Goal: Information Seeking & Learning: Learn about a topic

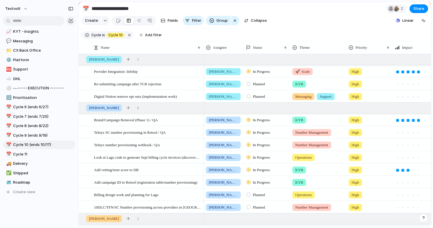
click at [349, 20] on section "Create Fields Filter Group Zoom Collapse Linear" at bounding box center [255, 22] width 353 height 14
click at [84, 72] on div at bounding box center [83, 71] width 4 height 4
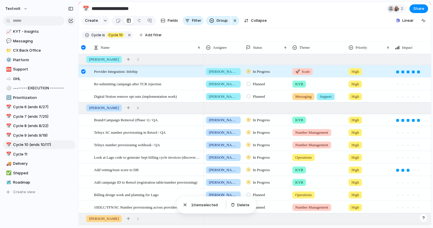
click at [84, 71] on div at bounding box center [83, 71] width 4 height 4
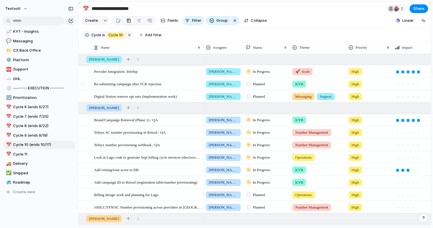
click at [85, 85] on div at bounding box center [83, 84] width 4 height 4
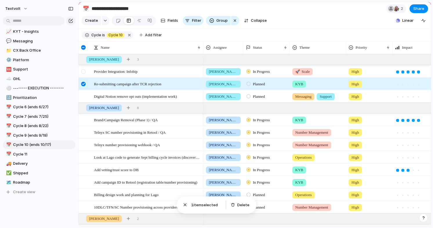
click at [84, 71] on div at bounding box center [83, 71] width 4 height 4
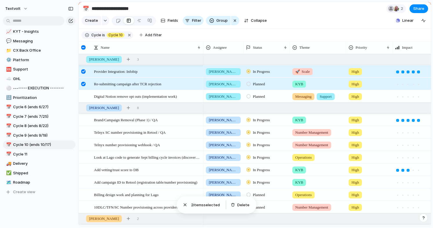
click at [84, 84] on div at bounding box center [83, 84] width 4 height 4
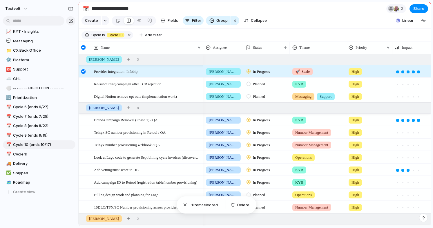
click at [84, 72] on div at bounding box center [83, 71] width 4 height 4
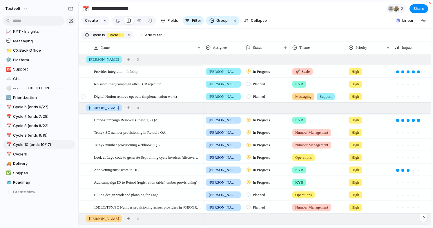
click at [83, 97] on div at bounding box center [83, 96] width 4 height 4
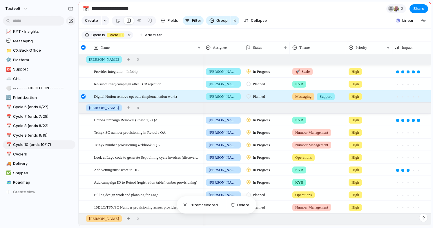
click at [83, 97] on div at bounding box center [83, 96] width 4 height 4
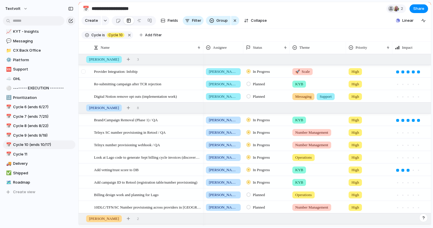
click at [84, 71] on div at bounding box center [83, 71] width 4 height 4
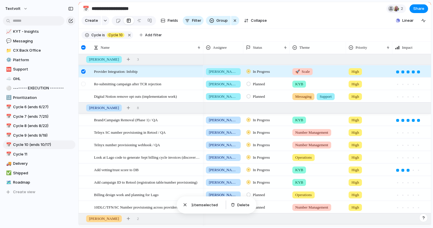
click at [84, 82] on div at bounding box center [83, 84] width 4 height 4
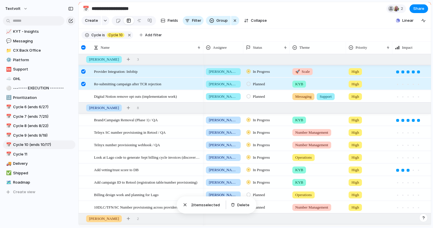
click at [83, 82] on div at bounding box center [83, 84] width 4 height 4
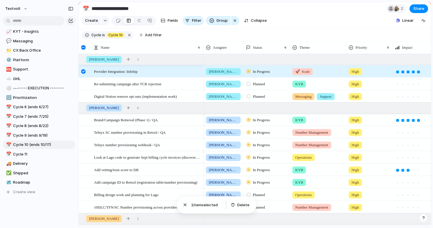
click at [82, 71] on div at bounding box center [83, 71] width 4 height 4
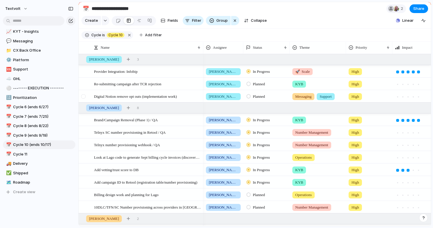
click at [85, 96] on div at bounding box center [83, 96] width 4 height 4
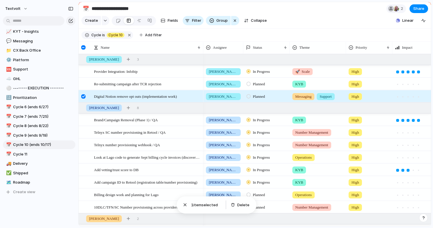
click at [85, 96] on div at bounding box center [83, 96] width 4 height 4
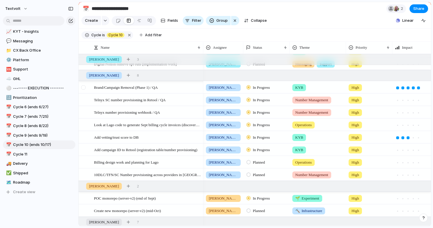
click at [83, 88] on div at bounding box center [83, 87] width 4 height 4
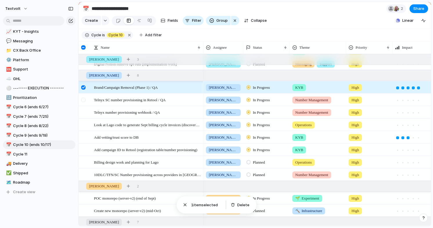
click at [84, 100] on div at bounding box center [83, 100] width 4 height 4
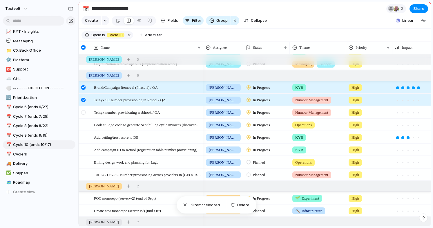
click at [85, 113] on div at bounding box center [83, 112] width 4 height 4
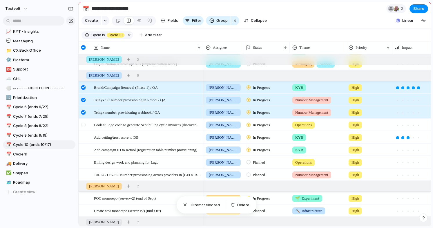
click at [84, 124] on div at bounding box center [83, 125] width 4 height 4
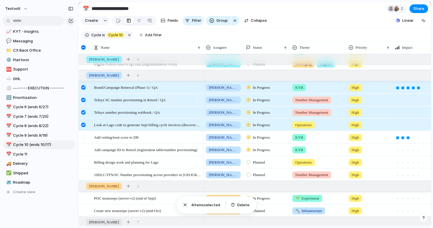
click at [84, 138] on div at bounding box center [83, 137] width 4 height 4
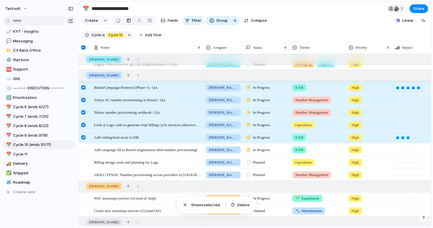
click at [84, 148] on div at bounding box center [83, 150] width 4 height 4
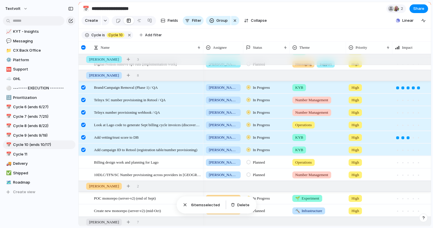
click at [84, 148] on div at bounding box center [83, 150] width 4 height 4
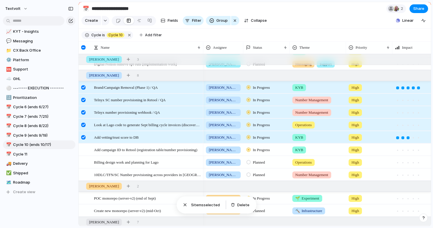
click at [84, 138] on div at bounding box center [83, 137] width 4 height 4
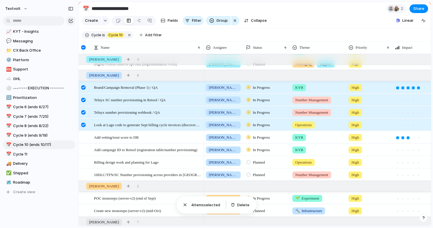
click at [84, 125] on div at bounding box center [83, 125] width 4 height 4
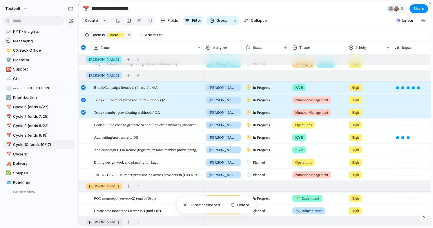
click at [84, 110] on div at bounding box center [83, 112] width 4 height 4
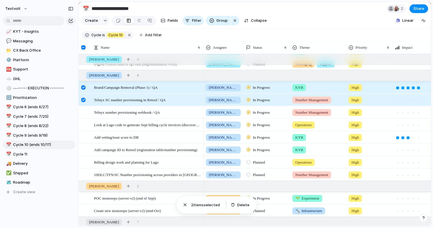
click at [84, 100] on div at bounding box center [83, 100] width 4 height 4
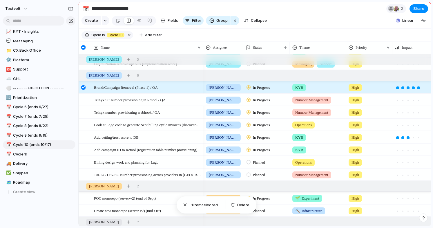
click at [84, 88] on div at bounding box center [83, 87] width 4 height 4
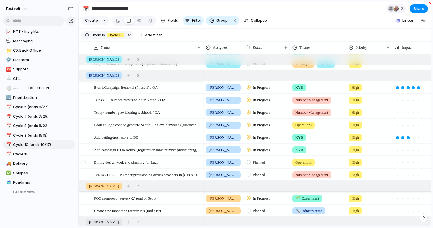
click at [82, 162] on div at bounding box center [83, 162] width 4 height 4
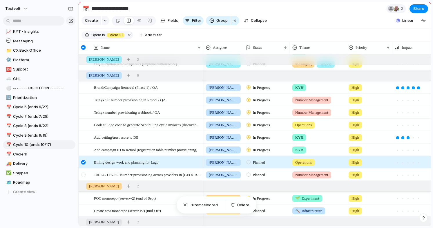
click at [84, 173] on div at bounding box center [83, 175] width 4 height 4
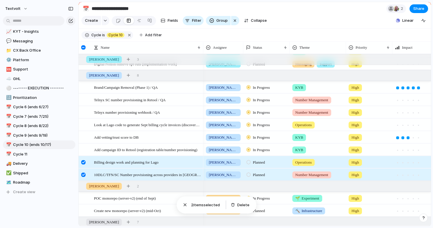
click at [83, 163] on div at bounding box center [83, 162] width 4 height 4
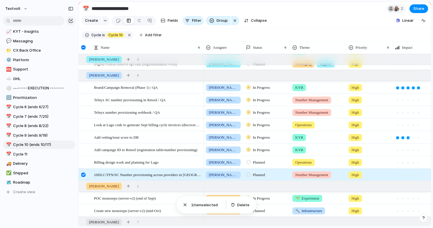
click at [84, 174] on div at bounding box center [83, 175] width 4 height 4
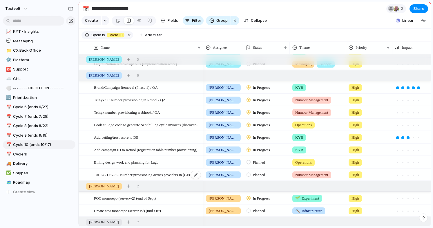
click at [132, 174] on span "10DLC/TFN/SC Number provisioning across providers in [GEOGRAPHIC_DATA]" at bounding box center [147, 174] width 107 height 7
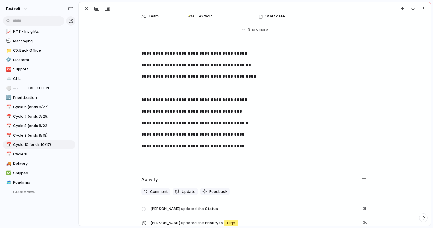
scroll to position [133, 0]
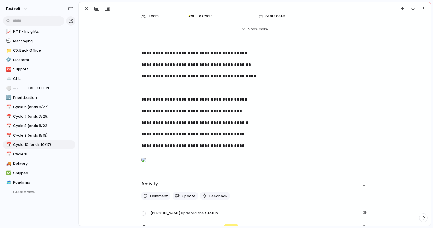
click at [146, 162] on div at bounding box center [143, 160] width 5 height 12
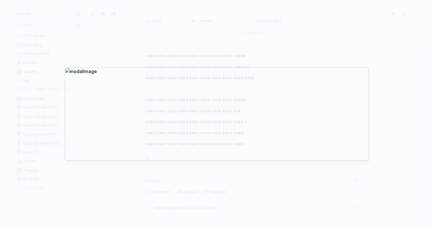
click at [233, 170] on div at bounding box center [216, 114] width 433 height 228
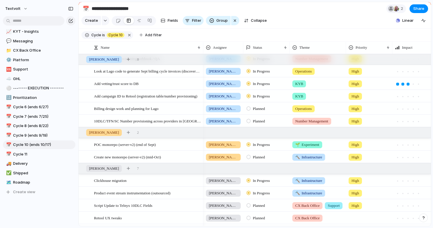
scroll to position [98, 0]
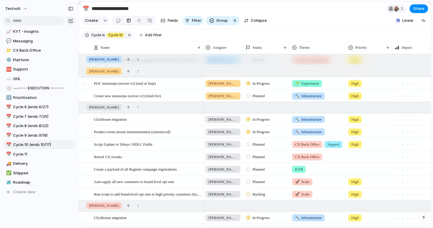
click at [83, 84] on div at bounding box center [83, 83] width 4 height 4
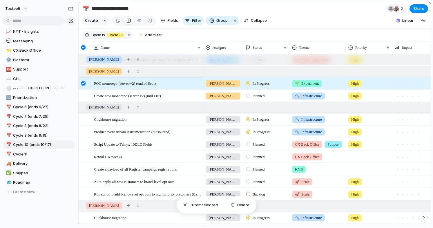
click at [83, 84] on div at bounding box center [83, 83] width 4 height 4
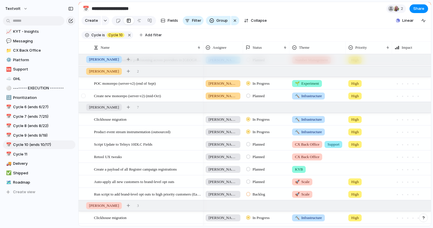
click at [85, 95] on div at bounding box center [83, 96] width 4 height 4
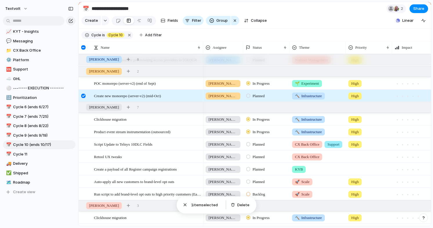
click at [84, 96] on div at bounding box center [83, 96] width 4 height 4
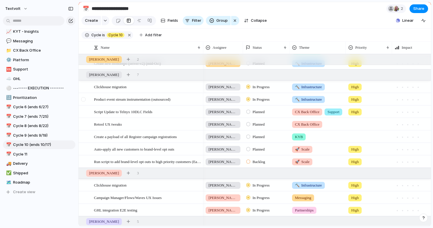
click at [84, 98] on div at bounding box center [83, 99] width 4 height 4
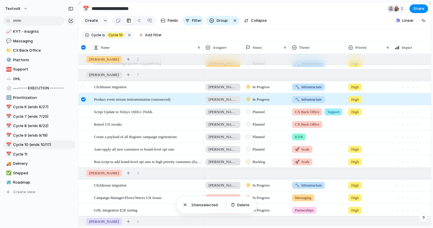
click at [84, 87] on div at bounding box center [83, 87] width 4 height 4
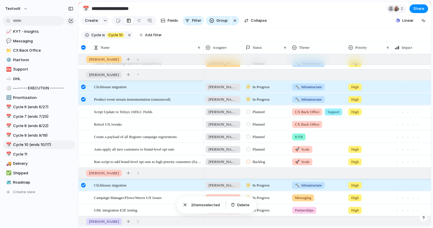
click at [84, 87] on div at bounding box center [83, 87] width 4 height 4
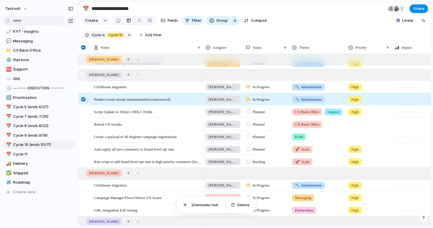
click at [84, 98] on div at bounding box center [83, 99] width 4 height 4
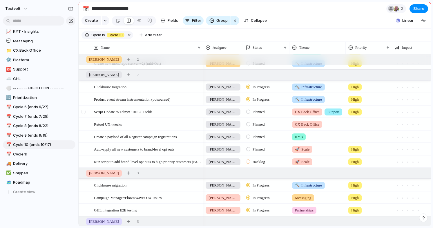
click at [83, 113] on div at bounding box center [83, 112] width 4 height 4
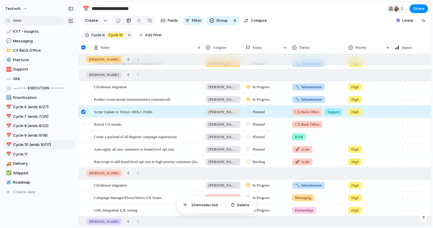
click at [84, 124] on div at bounding box center [83, 124] width 4 height 4
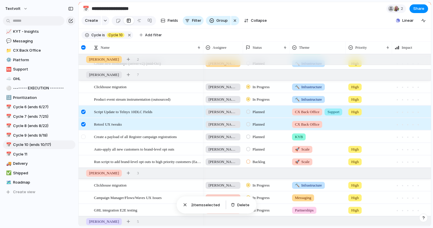
click at [84, 136] on div at bounding box center [83, 137] width 4 height 4
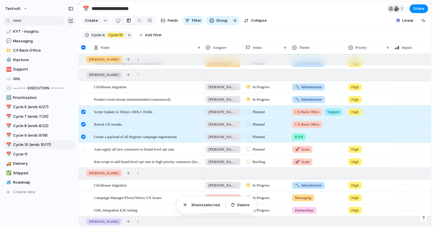
click at [84, 150] on div at bounding box center [83, 149] width 4 height 4
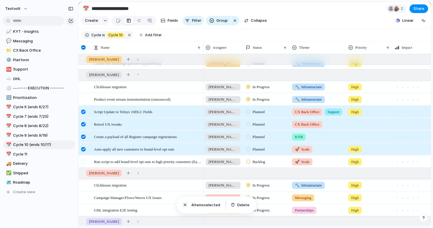
click at [83, 162] on div at bounding box center [83, 162] width 4 height 4
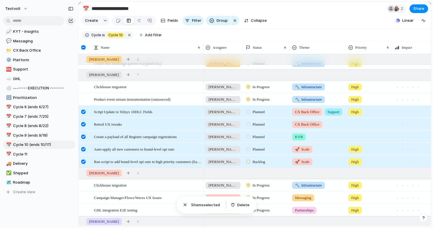
click at [83, 162] on div at bounding box center [83, 162] width 4 height 4
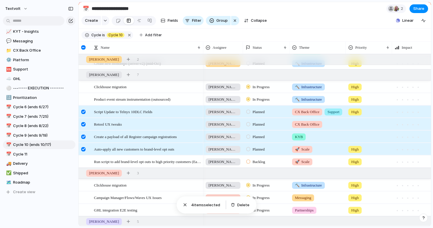
click at [83, 150] on div at bounding box center [83, 149] width 4 height 4
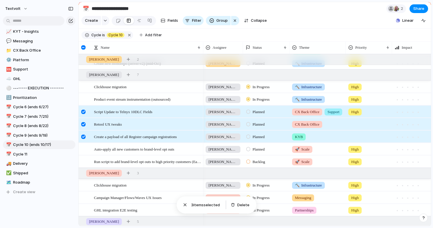
click at [83, 137] on div at bounding box center [83, 137] width 4 height 4
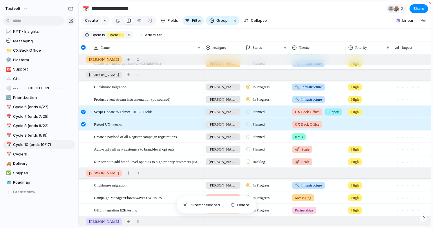
click at [83, 124] on div at bounding box center [83, 124] width 4 height 4
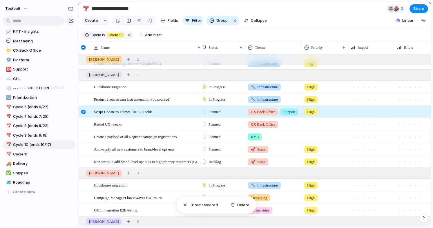
scroll to position [0, 64]
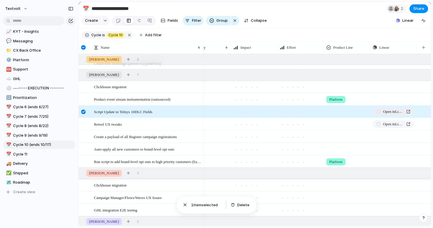
click at [389, 111] on span "Open in Linear" at bounding box center [393, 112] width 21 height 6
click at [84, 112] on div at bounding box center [83, 112] width 4 height 4
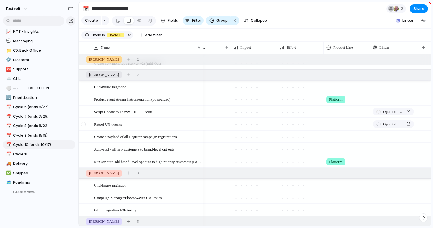
click at [85, 125] on div at bounding box center [83, 124] width 4 height 4
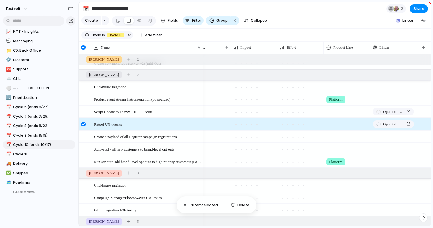
click at [84, 123] on div at bounding box center [83, 124] width 4 height 4
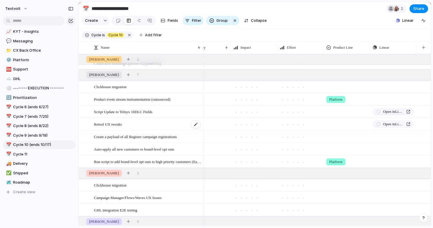
click at [109, 124] on span "Retool UX tweaks" at bounding box center [108, 124] width 28 height 7
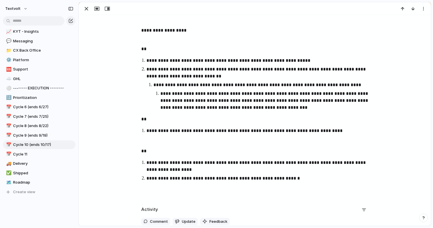
scroll to position [243, 0]
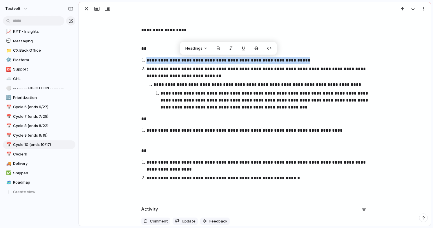
drag, startPoint x: 300, startPoint y: 60, endPoint x: 146, endPoint y: 59, distance: 154.2
click at [147, 59] on li "**********" at bounding box center [261, 60] width 228 height 7
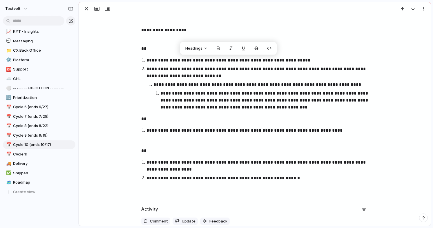
click at [243, 67] on p "**********" at bounding box center [261, 73] width 228 height 14
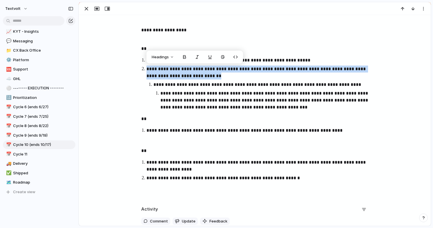
drag, startPoint x: 237, startPoint y: 76, endPoint x: 147, endPoint y: 69, distance: 90.0
click at [147, 69] on p "**********" at bounding box center [261, 73] width 228 height 14
click at [251, 79] on p "**********" at bounding box center [261, 73] width 228 height 14
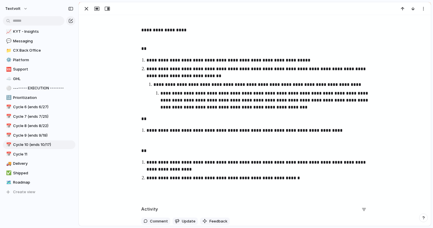
click at [181, 69] on p "**********" at bounding box center [261, 73] width 228 height 14
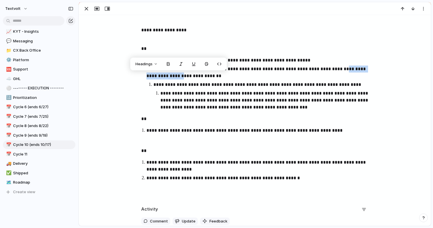
drag, startPoint x: 202, startPoint y: 76, endPoint x: 146, endPoint y: 76, distance: 55.7
click at [147, 76] on p "**********" at bounding box center [261, 73] width 228 height 14
click at [187, 77] on p "**********" at bounding box center [261, 73] width 228 height 14
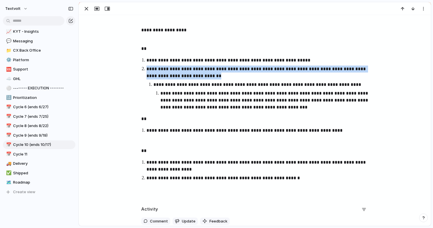
drag, startPoint x: 235, startPoint y: 77, endPoint x: 143, endPoint y: 70, distance: 92.2
click at [147, 70] on li "**********" at bounding box center [261, 88] width 228 height 45
click at [257, 79] on p "**********" at bounding box center [261, 73] width 228 height 14
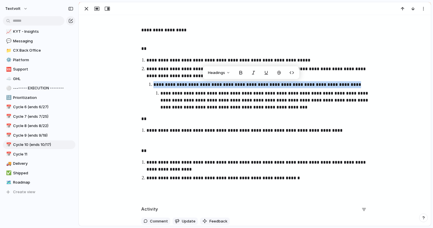
drag, startPoint x: 344, startPoint y: 86, endPoint x: 154, endPoint y: 85, distance: 190.7
click at [154, 85] on p "**********" at bounding box center [264, 84] width 221 height 7
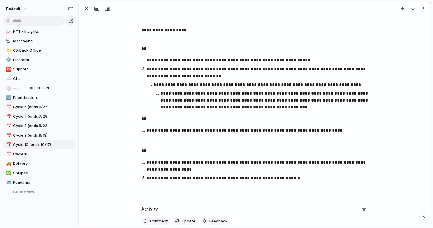
click at [207, 91] on p "**********" at bounding box center [268, 100] width 214 height 21
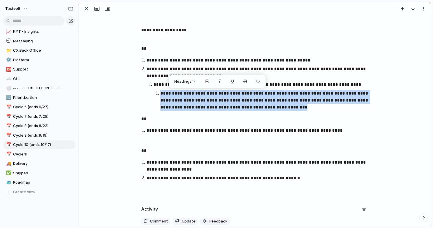
drag, startPoint x: 268, startPoint y: 107, endPoint x: 161, endPoint y: 95, distance: 107.8
click at [161, 95] on p "**********" at bounding box center [268, 100] width 214 height 21
click at [279, 104] on p "**********" at bounding box center [268, 100] width 214 height 21
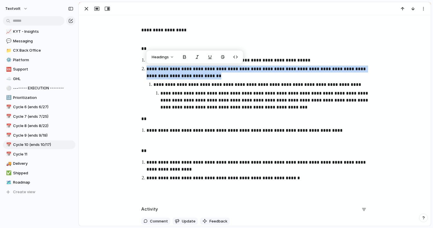
drag, startPoint x: 236, startPoint y: 76, endPoint x: 147, endPoint y: 70, distance: 89.3
click at [147, 70] on p "**********" at bounding box center [261, 73] width 228 height 14
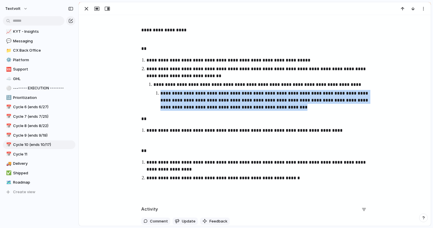
drag, startPoint x: 268, startPoint y: 109, endPoint x: 158, endPoint y: 94, distance: 110.7
click at [161, 94] on li "**********" at bounding box center [268, 100] width 214 height 21
click at [272, 110] on p "**********" at bounding box center [268, 100] width 214 height 21
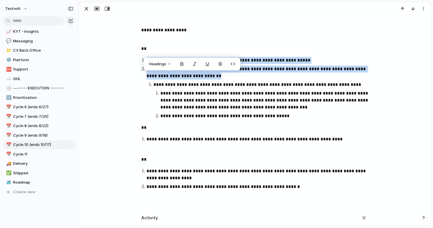
drag, startPoint x: 236, startPoint y: 77, endPoint x: 136, endPoint y: 58, distance: 101.6
click at [136, 58] on ol "**********" at bounding box center [255, 88] width 238 height 63
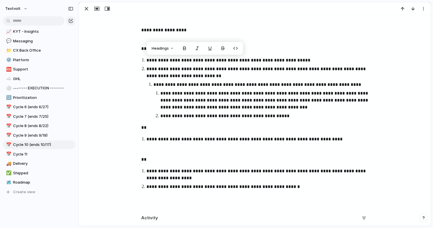
click at [134, 59] on div "**********" at bounding box center [255, 59] width 338 height 295
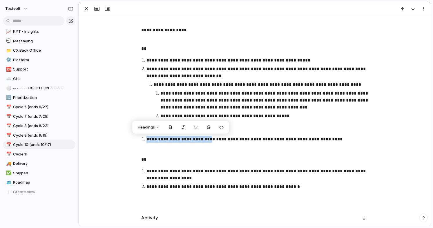
drag, startPoint x: 206, startPoint y: 141, endPoint x: 146, endPoint y: 140, distance: 59.8
click at [147, 140] on p "**********" at bounding box center [261, 139] width 228 height 7
click at [203, 147] on p at bounding box center [261, 148] width 228 height 7
drag, startPoint x: 206, startPoint y: 139, endPoint x: 142, endPoint y: 139, distance: 64.4
click at [147, 139] on li "**********" at bounding box center [261, 144] width 228 height 16
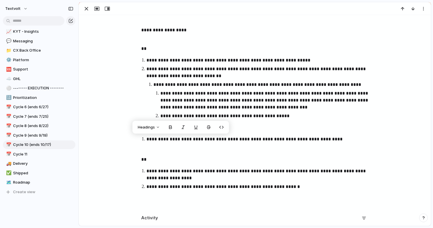
click at [176, 72] on p "**********" at bounding box center [261, 73] width 228 height 14
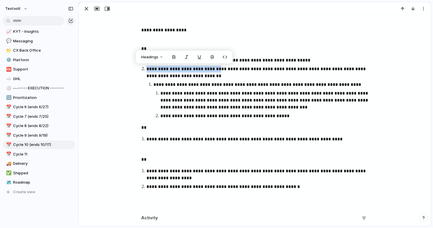
drag, startPoint x: 213, startPoint y: 70, endPoint x: 143, endPoint y: 69, distance: 70.3
click at [147, 69] on li "**********" at bounding box center [261, 93] width 228 height 54
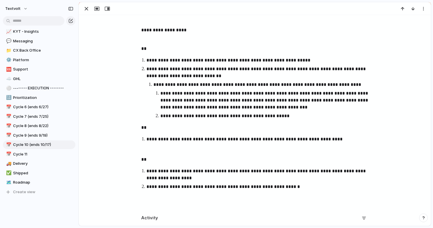
click at [222, 143] on li "**********" at bounding box center [261, 144] width 228 height 16
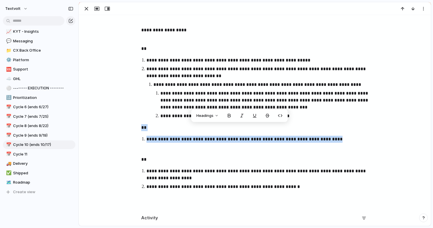
drag, startPoint x: 296, startPoint y: 136, endPoint x: 140, endPoint y: 129, distance: 156.1
click at [140, 129] on div "**********" at bounding box center [255, 59] width 338 height 295
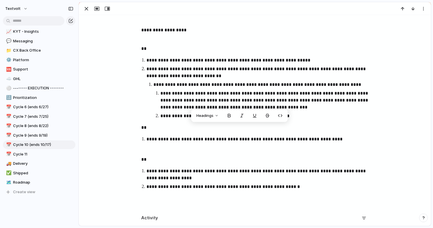
click at [178, 95] on p "**********" at bounding box center [268, 100] width 214 height 21
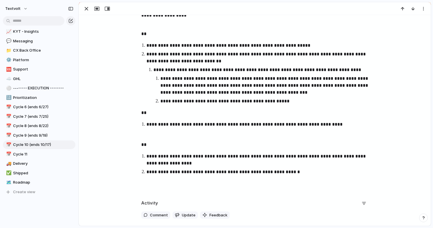
scroll to position [261, 0]
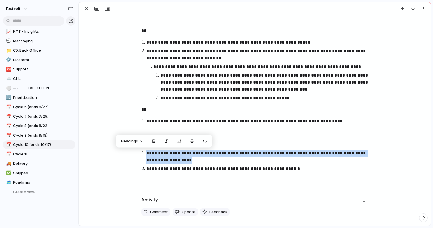
drag, startPoint x: 175, startPoint y: 160, endPoint x: 141, endPoint y: 155, distance: 34.6
click at [141, 155] on ol "**********" at bounding box center [255, 161] width 238 height 23
click at [186, 158] on p "**********" at bounding box center [261, 157] width 228 height 14
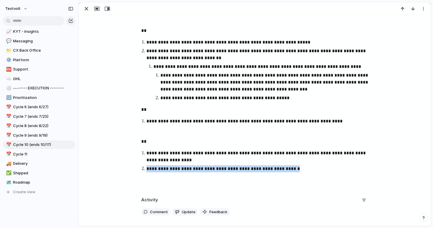
drag, startPoint x: 250, startPoint y: 168, endPoint x: 143, endPoint y: 167, distance: 107.1
click at [147, 167] on li "**********" at bounding box center [261, 168] width 228 height 7
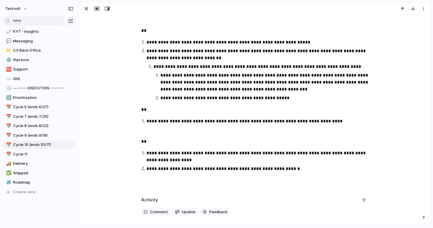
click at [295, 98] on p "**********" at bounding box center [268, 98] width 214 height 7
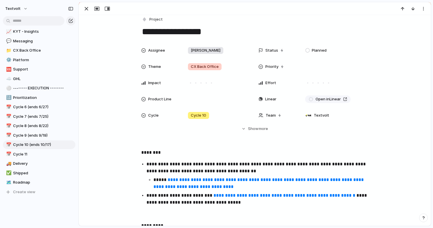
scroll to position [0, 0]
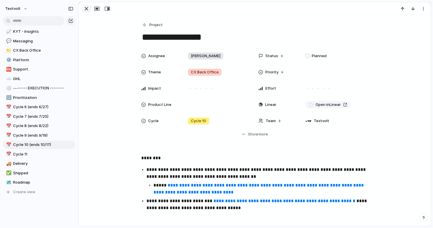
click at [85, 9] on div "button" at bounding box center [86, 8] width 7 height 7
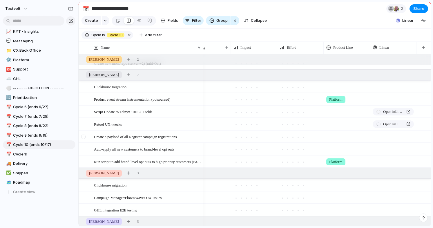
click at [84, 137] on div at bounding box center [83, 137] width 4 height 4
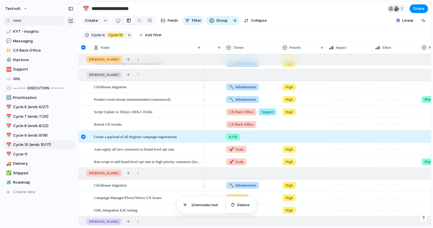
scroll to position [0, 51]
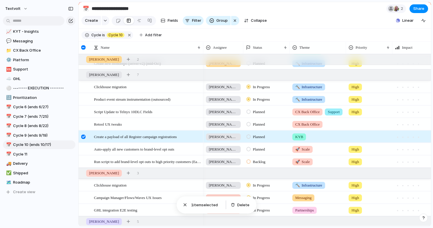
click at [84, 138] on div at bounding box center [83, 137] width 4 height 4
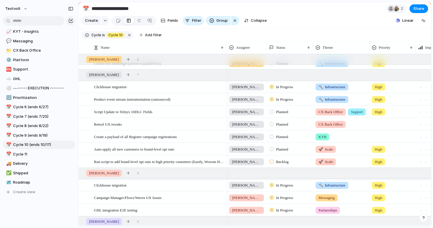
drag, startPoint x: 203, startPoint y: 45, endPoint x: 226, endPoint y: 46, distance: 22.7
click at [226, 46] on div at bounding box center [226, 48] width 3 height 12
click at [85, 150] on div at bounding box center [83, 149] width 4 height 4
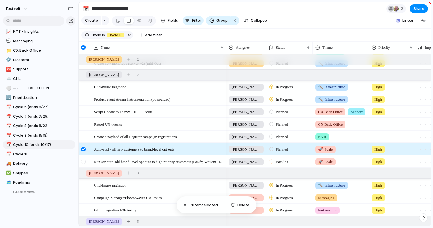
click at [85, 159] on div at bounding box center [84, 164] width 10 height 16
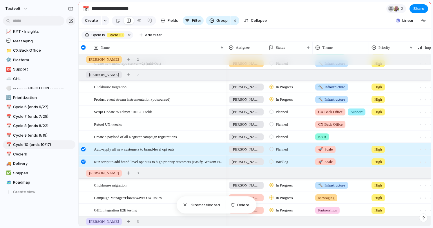
click at [82, 150] on div at bounding box center [83, 149] width 4 height 4
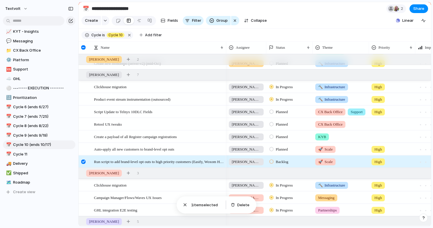
click at [83, 162] on div at bounding box center [83, 162] width 4 height 4
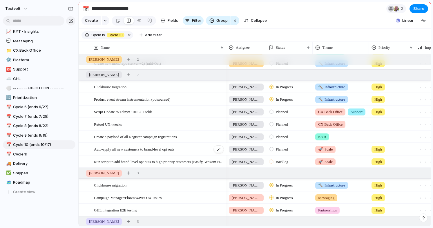
click at [116, 151] on span "Auto-apply all new customers to brand-level opt outs" at bounding box center [134, 149] width 80 height 7
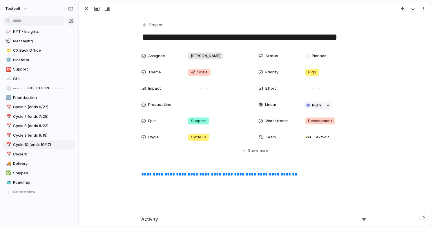
click at [154, 174] on u "**********" at bounding box center [219, 174] width 156 height 4
click at [86, 11] on div "button" at bounding box center [86, 8] width 7 height 7
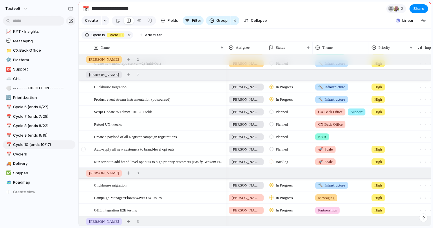
click at [84, 149] on div at bounding box center [83, 149] width 4 height 4
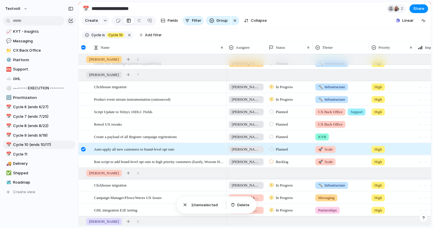
click at [84, 149] on div at bounding box center [83, 149] width 4 height 4
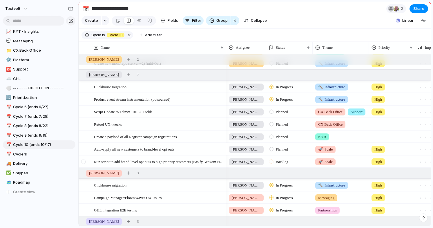
click at [84, 162] on div at bounding box center [83, 162] width 4 height 4
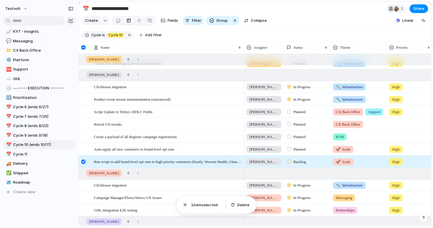
drag, startPoint x: 226, startPoint y: 45, endPoint x: 244, endPoint y: 45, distance: 17.7
click at [244, 45] on div at bounding box center [243, 48] width 3 height 12
click at [83, 161] on div at bounding box center [83, 162] width 4 height 4
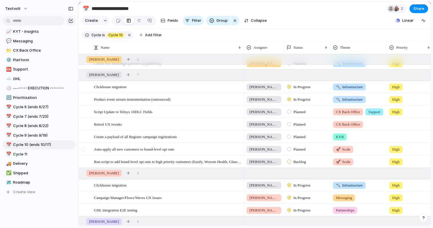
click at [83, 150] on div at bounding box center [83, 149] width 4 height 4
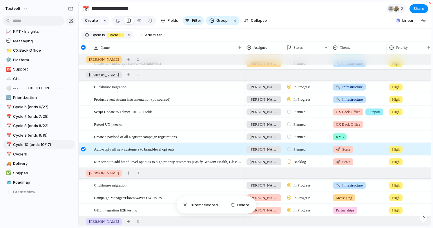
click at [83, 150] on div at bounding box center [83, 149] width 4 height 4
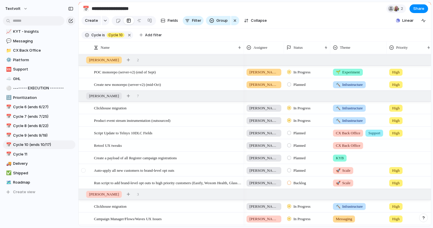
scroll to position [158, 0]
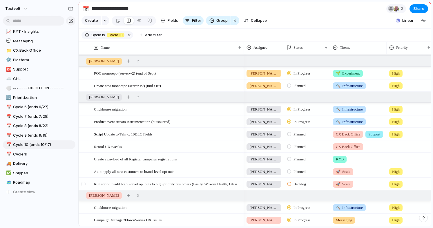
click at [85, 185] on div at bounding box center [83, 184] width 4 height 4
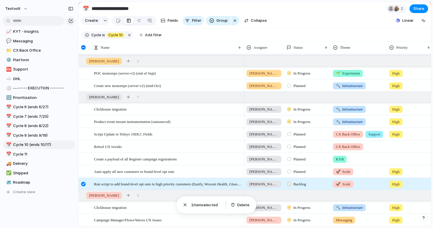
click at [84, 185] on div at bounding box center [83, 184] width 4 height 4
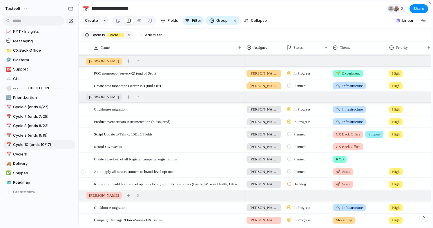
click at [84, 170] on div at bounding box center [83, 172] width 4 height 4
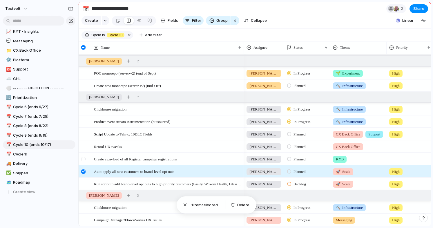
click at [83, 157] on div at bounding box center [83, 159] width 4 height 4
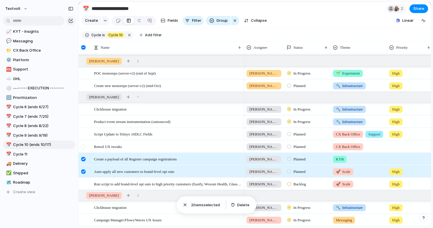
click at [83, 146] on div at bounding box center [83, 147] width 4 height 4
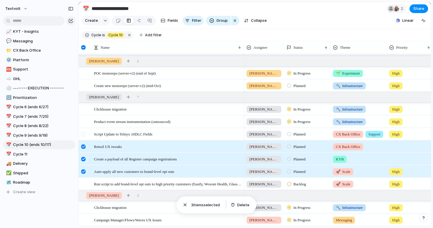
click at [83, 135] on div at bounding box center [83, 134] width 4 height 4
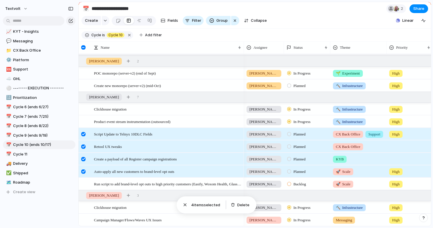
click at [83, 135] on div at bounding box center [83, 134] width 4 height 4
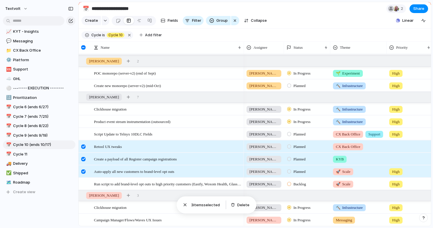
click at [83, 145] on div at bounding box center [83, 147] width 4 height 4
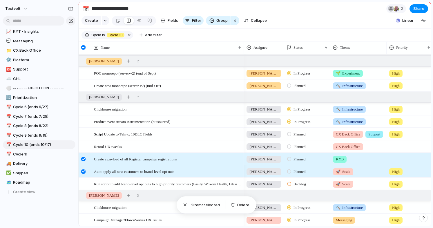
click at [82, 159] on div at bounding box center [83, 159] width 4 height 4
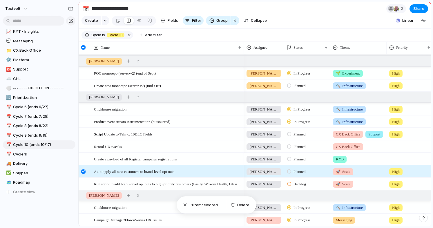
click at [82, 171] on div at bounding box center [83, 172] width 4 height 4
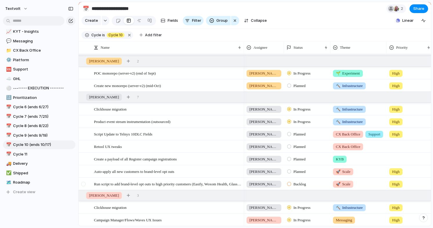
click at [83, 184] on div at bounding box center [83, 184] width 4 height 4
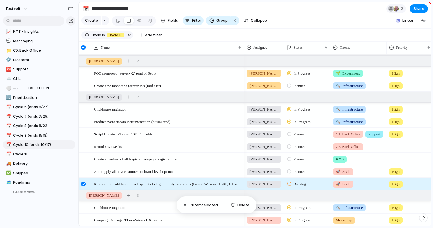
click at [83, 184] on div at bounding box center [83, 184] width 4 height 4
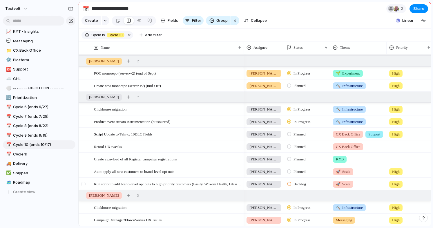
click at [83, 184] on div at bounding box center [83, 184] width 4 height 4
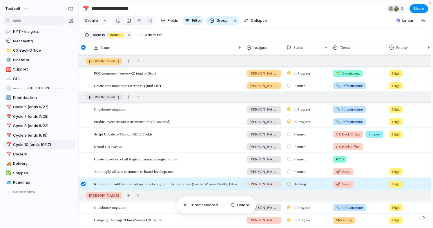
click at [83, 184] on div at bounding box center [83, 184] width 4 height 4
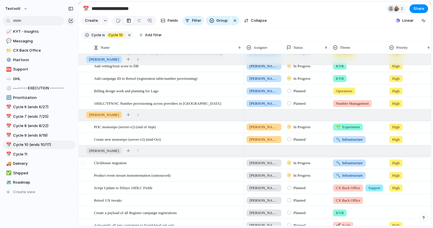
scroll to position [81, 0]
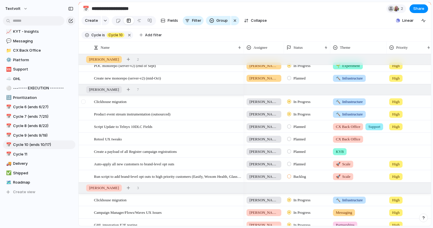
click at [83, 100] on div at bounding box center [83, 102] width 4 height 4
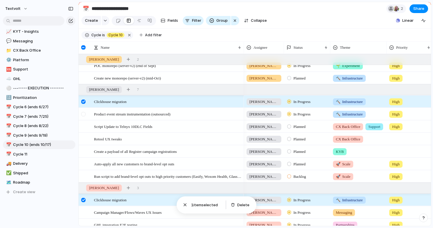
click at [83, 111] on div at bounding box center [84, 116] width 10 height 16
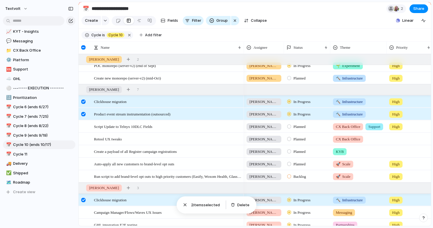
click at [83, 113] on div at bounding box center [83, 114] width 4 height 4
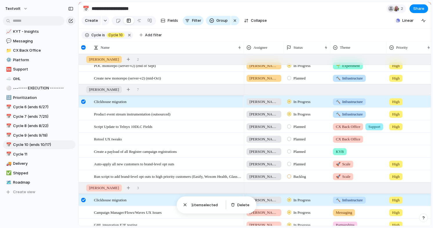
click at [82, 103] on div at bounding box center [83, 102] width 4 height 4
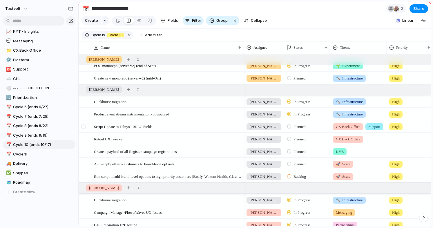
click at [83, 124] on div at bounding box center [84, 129] width 10 height 16
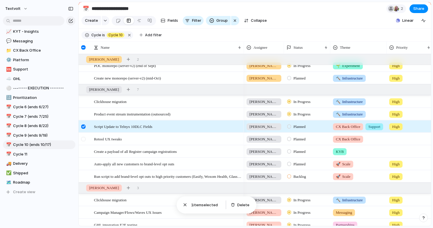
click at [83, 138] on div at bounding box center [83, 139] width 4 height 4
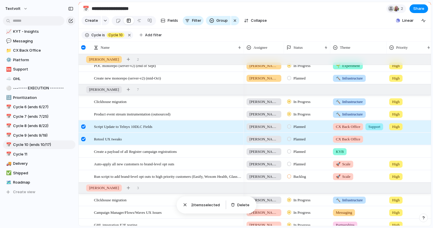
click at [83, 138] on div at bounding box center [83, 139] width 4 height 4
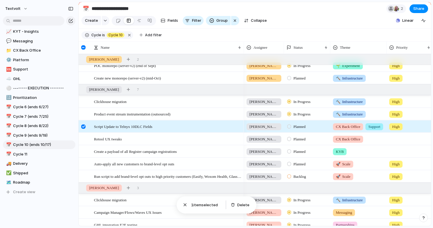
click at [82, 127] on div at bounding box center [83, 127] width 4 height 4
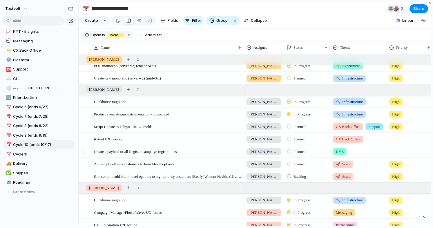
click at [84, 153] on div at bounding box center [83, 152] width 4 height 4
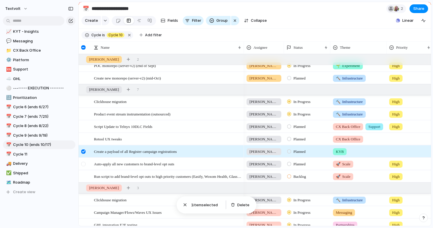
click at [83, 164] on div at bounding box center [83, 164] width 4 height 4
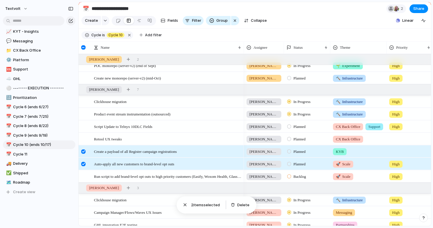
click at [83, 164] on div at bounding box center [83, 164] width 4 height 4
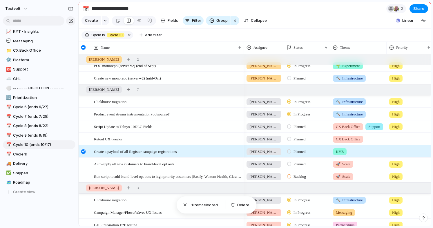
click at [83, 153] on div at bounding box center [83, 152] width 4 height 4
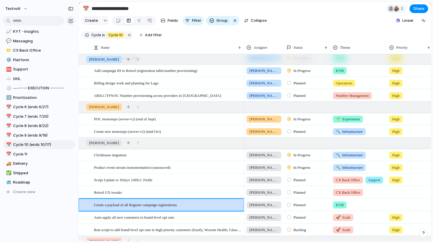
scroll to position [123, 0]
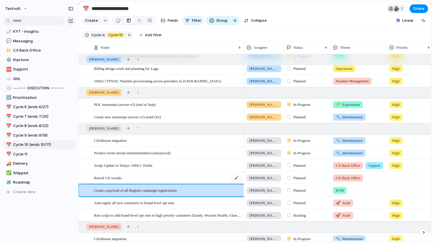
click at [105, 178] on span "Retool UX tweaks" at bounding box center [108, 177] width 28 height 7
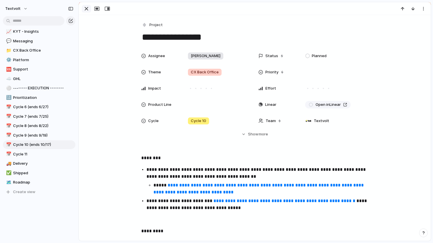
click at [87, 11] on div "button" at bounding box center [86, 8] width 7 height 7
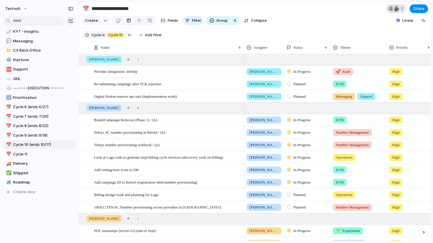
click at [402, 12] on div "2" at bounding box center [397, 8] width 20 height 9
click at [367, 10] on div "Seen by [PERSON_NAME] [PERSON_NAME]" at bounding box center [216, 121] width 433 height 243
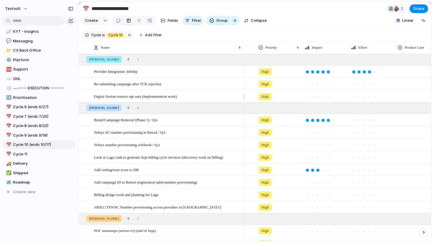
scroll to position [0, 146]
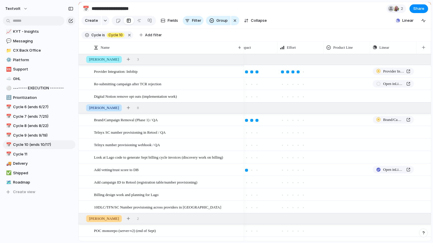
click at [350, 71] on div at bounding box center [347, 71] width 46 height 10
click at [343, 19] on div "Connect API Register API Insights Sending API Waves/Flows Platform CX Back Offi…" at bounding box center [216, 121] width 433 height 243
click at [340, 84] on div at bounding box center [347, 83] width 46 height 10
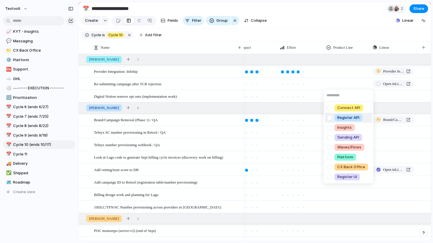
click at [331, 119] on div at bounding box center [330, 118] width 10 height 10
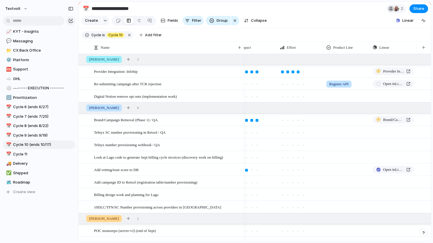
click at [352, 25] on div "Connect API Register API Insights Sending API Waves/Flows Platform CX Back Offi…" at bounding box center [216, 121] width 433 height 243
click at [343, 120] on div at bounding box center [347, 119] width 46 height 10
click at [350, 11] on div "Connect API Register API Insights Sending API Waves/Flows Platform CX Back Offi…" at bounding box center [216, 121] width 433 height 243
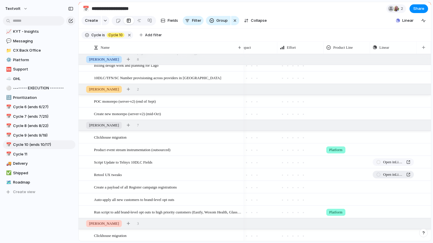
click at [391, 177] on span "Open in Linear" at bounding box center [393, 175] width 21 height 6
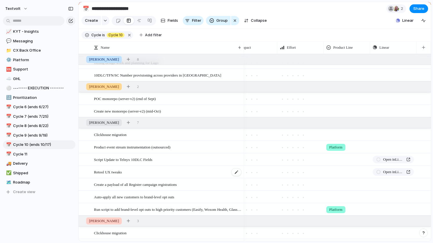
click at [181, 177] on div "Retool UX tweaks" at bounding box center [168, 172] width 148 height 12
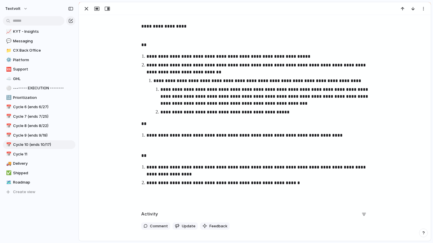
click at [279, 112] on p "**********" at bounding box center [268, 112] width 214 height 7
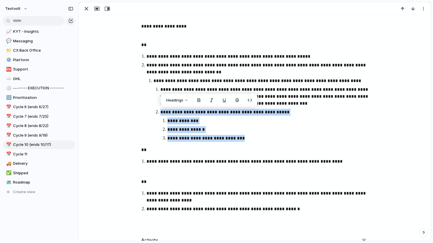
drag, startPoint x: 242, startPoint y: 137, endPoint x: 161, endPoint y: 112, distance: 85.2
click at [161, 112] on li "**********" at bounding box center [268, 125] width 214 height 33
copy li "**********"
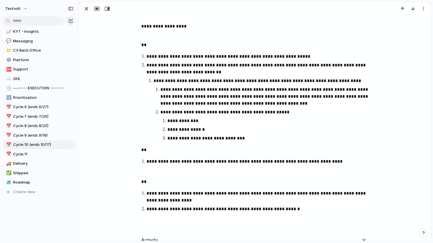
click at [199, 78] on p "**********" at bounding box center [264, 81] width 221 height 7
